Goal: Task Accomplishment & Management: Manage account settings

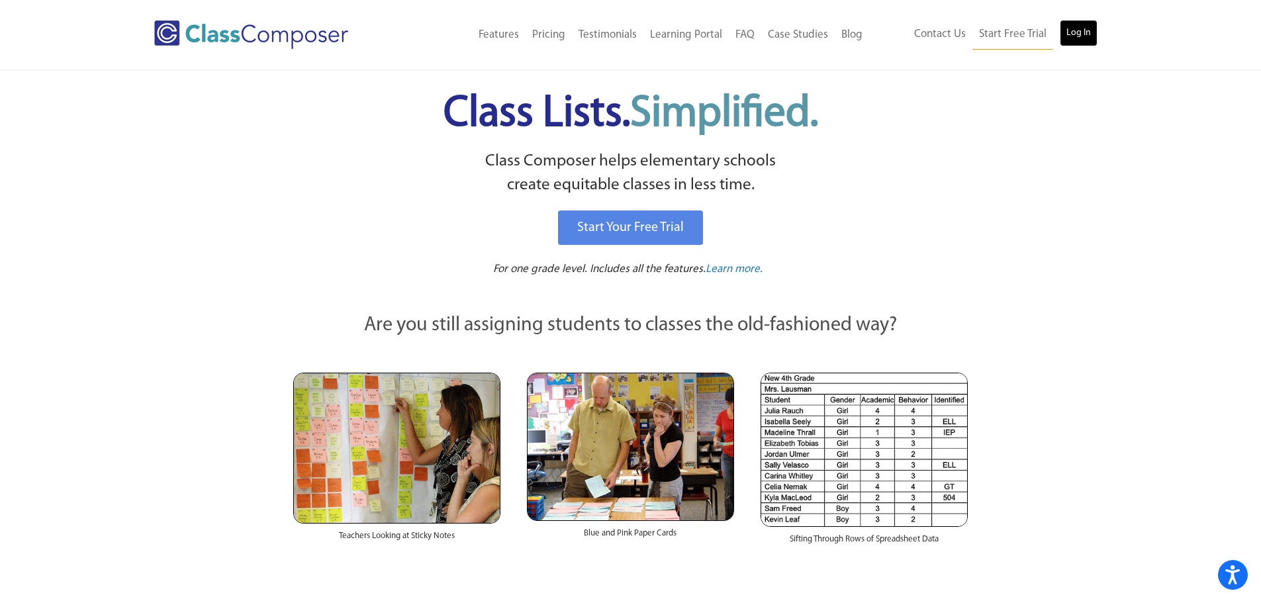
click at [1074, 33] on link "Log In" at bounding box center [1079, 33] width 38 height 26
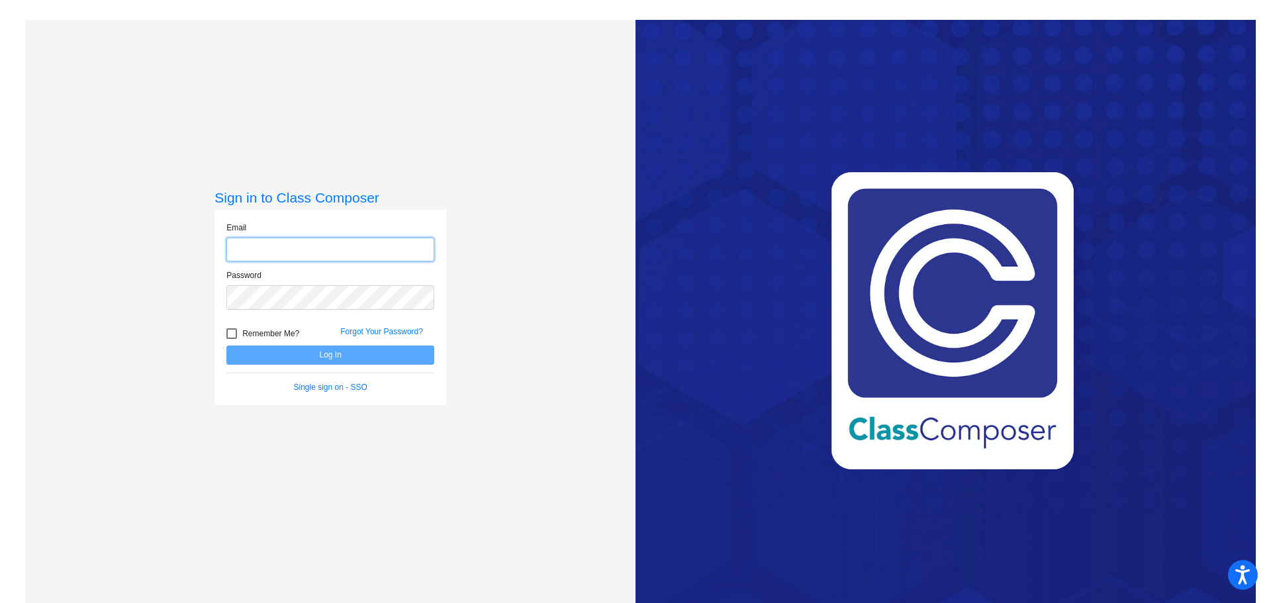
click at [252, 250] on input "email" at bounding box center [330, 250] width 208 height 24
type input "[EMAIL_ADDRESS][DOMAIN_NAME]"
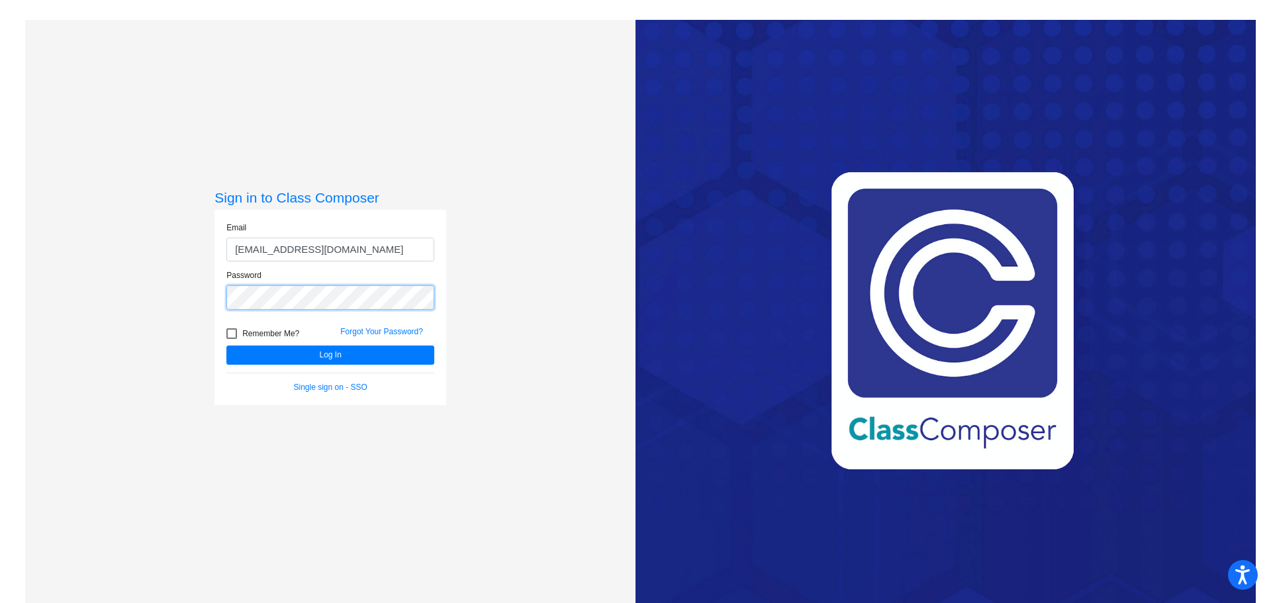
click at [226, 346] on button "Log In" at bounding box center [330, 355] width 208 height 19
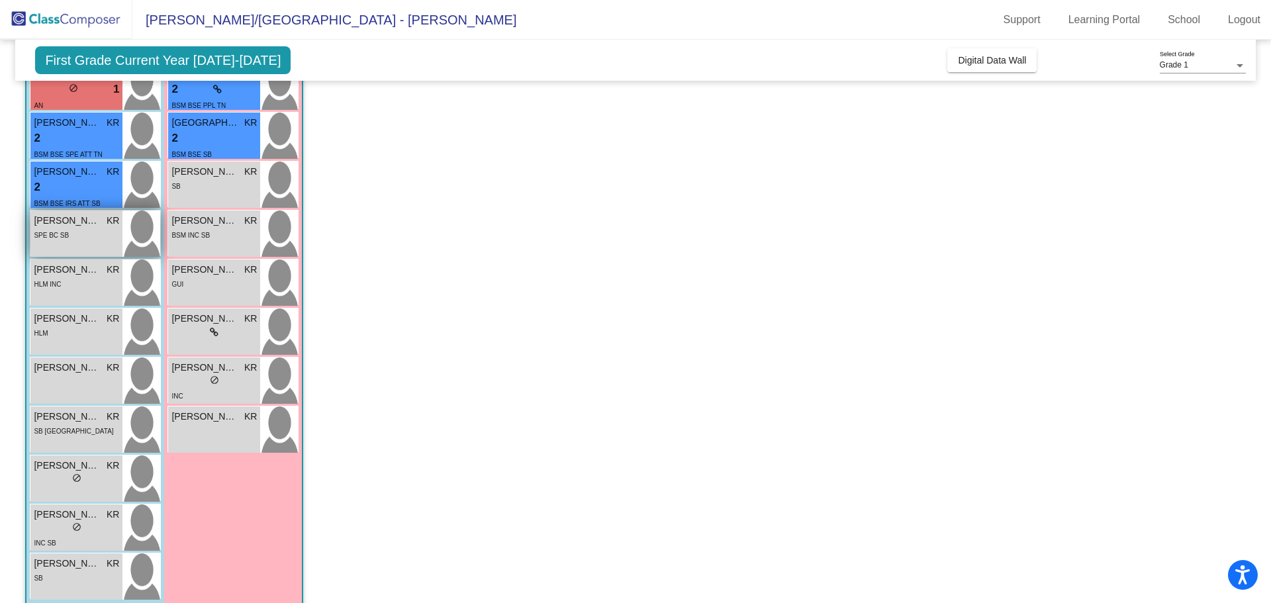
scroll to position [169, 0]
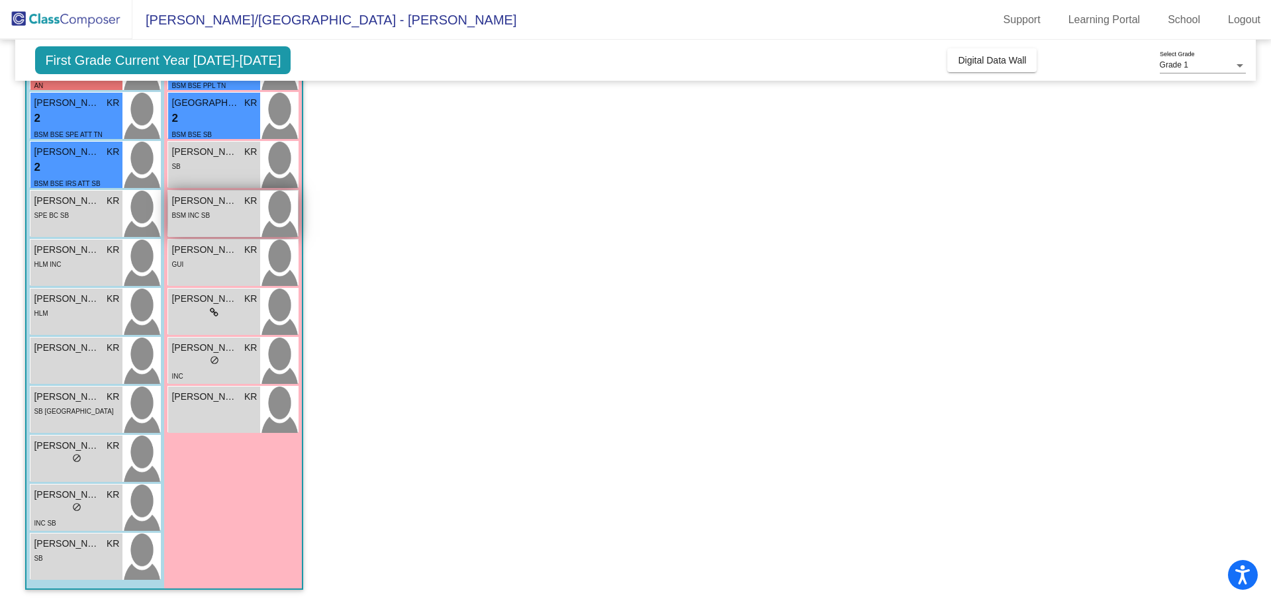
click at [218, 211] on div "BSM INC SB" at bounding box center [213, 215] width 85 height 14
